Goal: Information Seeking & Learning: Learn about a topic

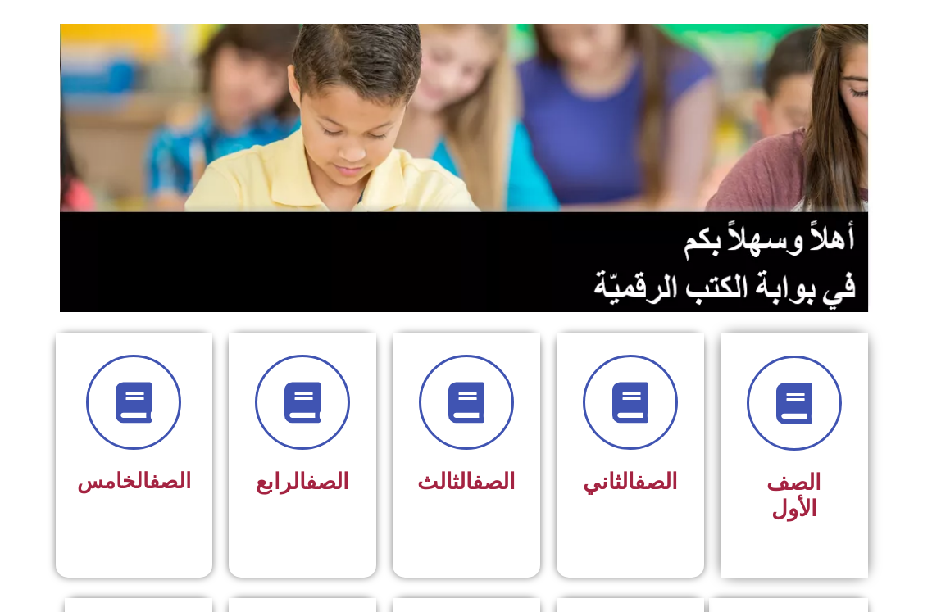
scroll to position [246, 0]
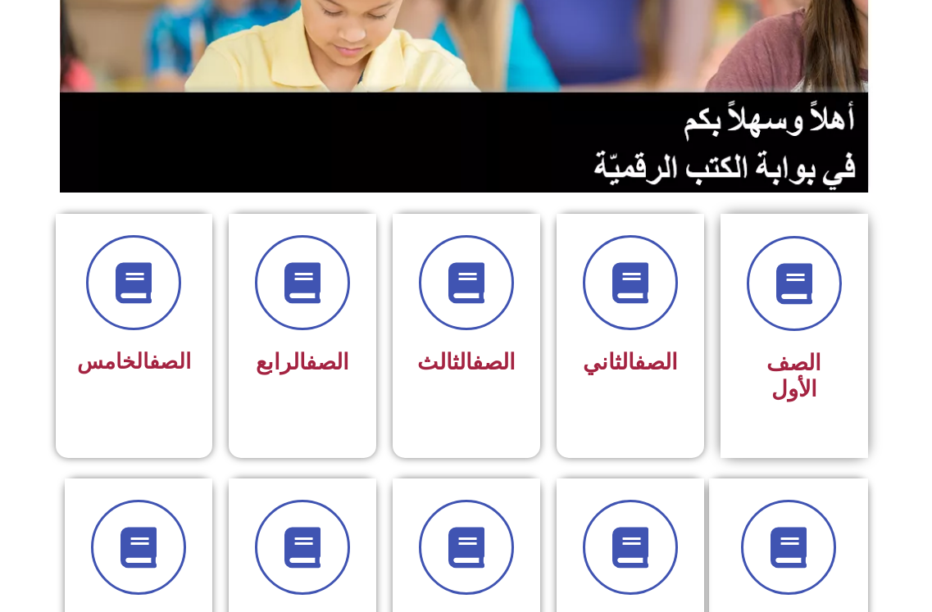
click at [774, 351] on span "الصف الأول" at bounding box center [793, 376] width 55 height 52
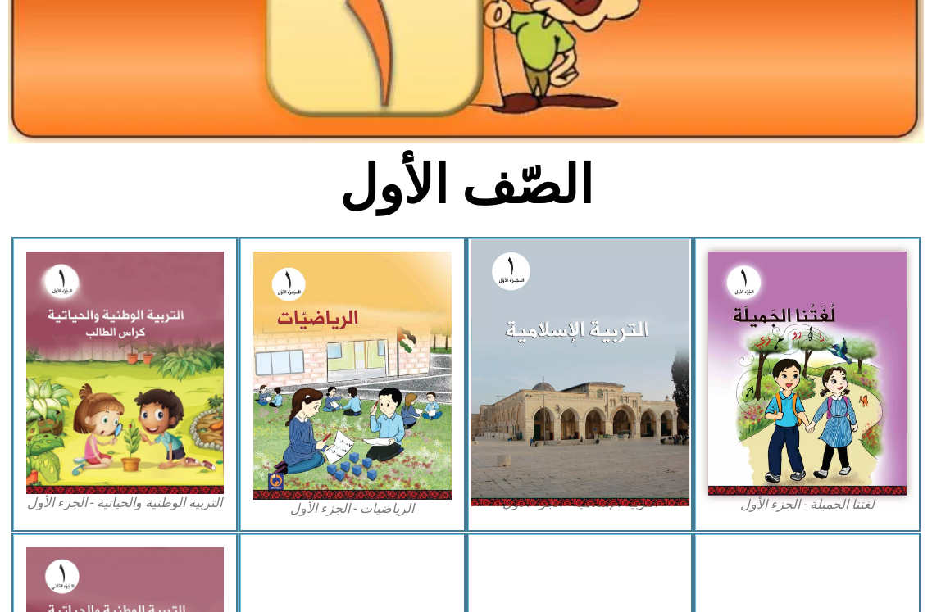
scroll to position [246, 0]
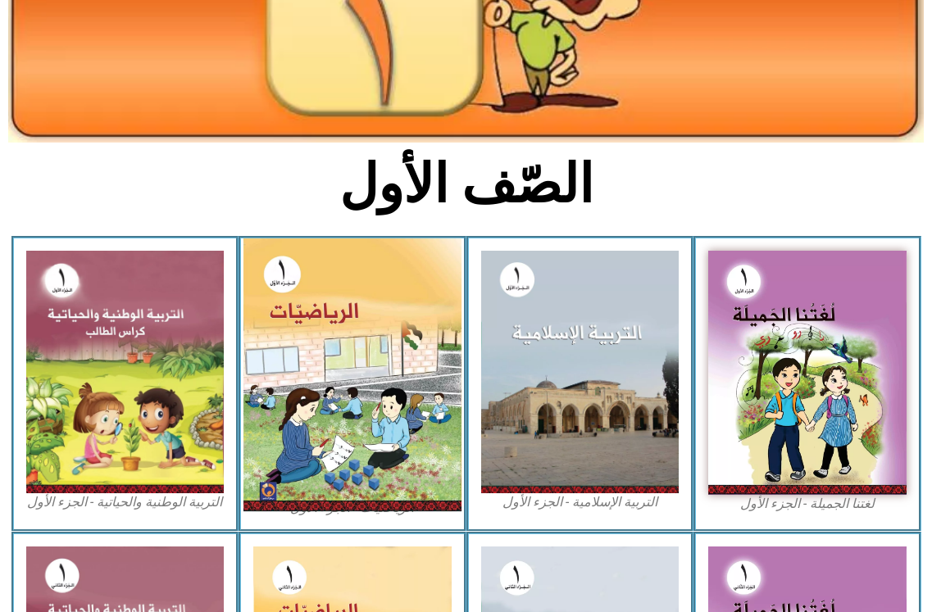
click at [277, 366] on img at bounding box center [352, 374] width 218 height 273
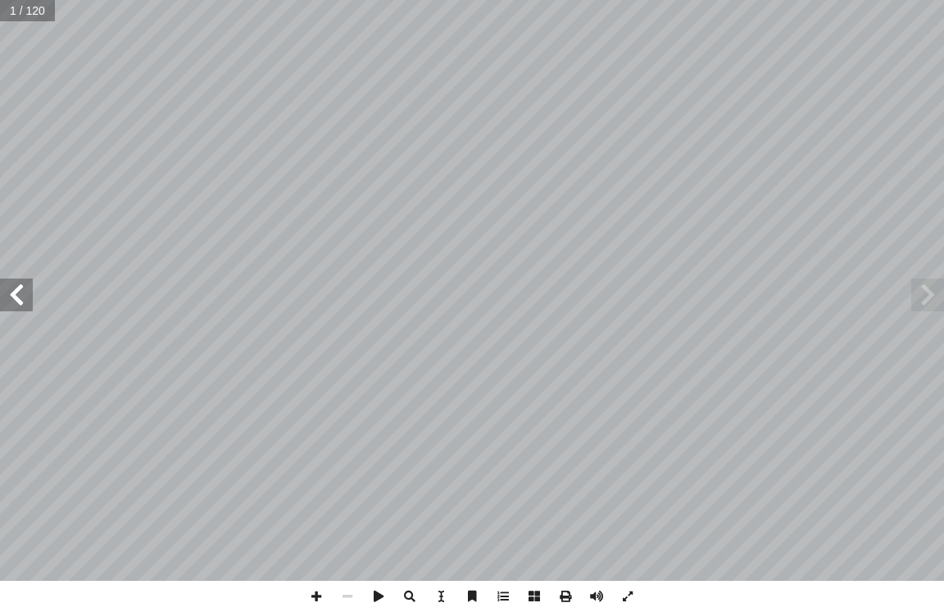
click at [25, 279] on span at bounding box center [16, 295] width 33 height 33
click at [20, 284] on span at bounding box center [16, 295] width 33 height 33
click at [18, 289] on span at bounding box center [16, 295] width 33 height 33
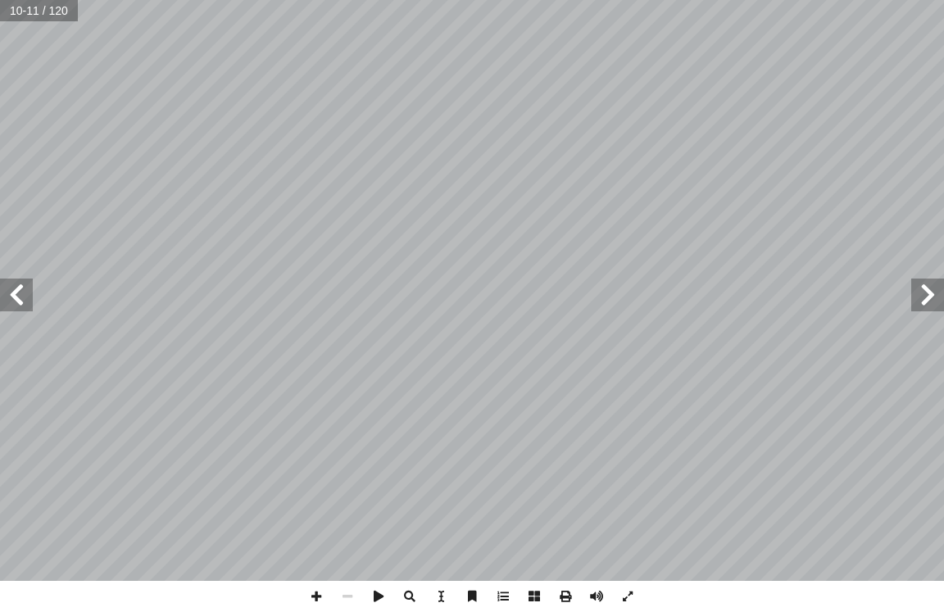
click at [14, 296] on span at bounding box center [16, 295] width 33 height 33
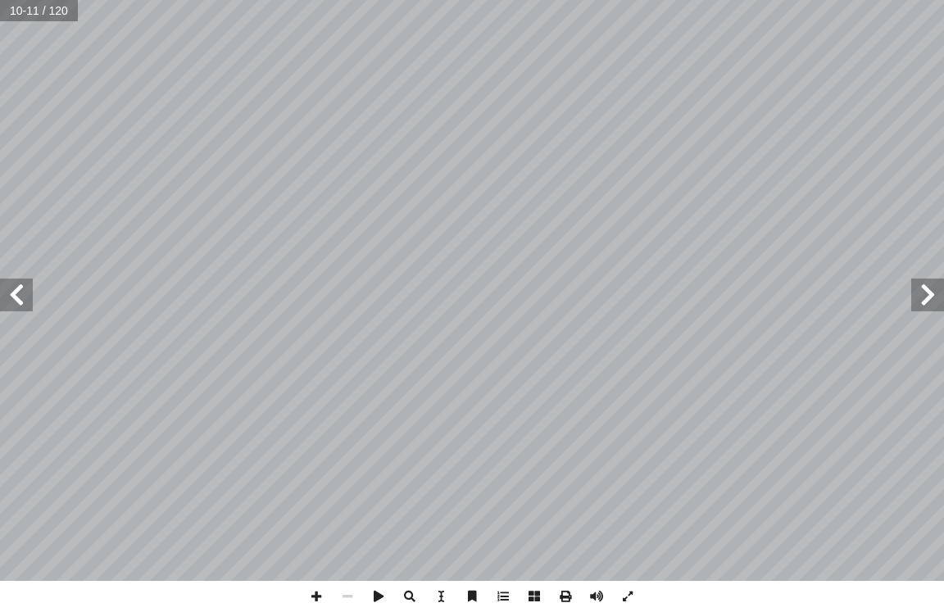
click at [14, 296] on span at bounding box center [16, 295] width 33 height 33
click at [12, 295] on span at bounding box center [16, 295] width 33 height 33
click at [21, 298] on span at bounding box center [16, 295] width 33 height 33
click at [307, 596] on span at bounding box center [316, 596] width 31 height 31
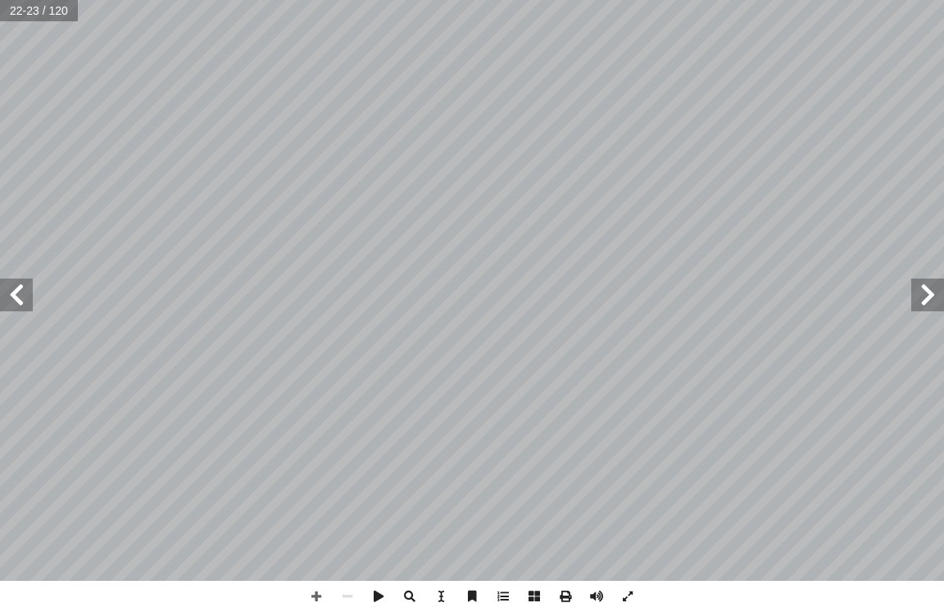
click at [10, 284] on span at bounding box center [16, 295] width 33 height 33
click at [18, 285] on span at bounding box center [16, 295] width 33 height 33
click at [519, 149] on html "الصفحة الرئيسية الصف الأول الصف الثاني الصف الثالث الصف الرابع الصف الخامس الصف…" at bounding box center [472, 74] width 944 height 149
